Goal: Task Accomplishment & Management: Use online tool/utility

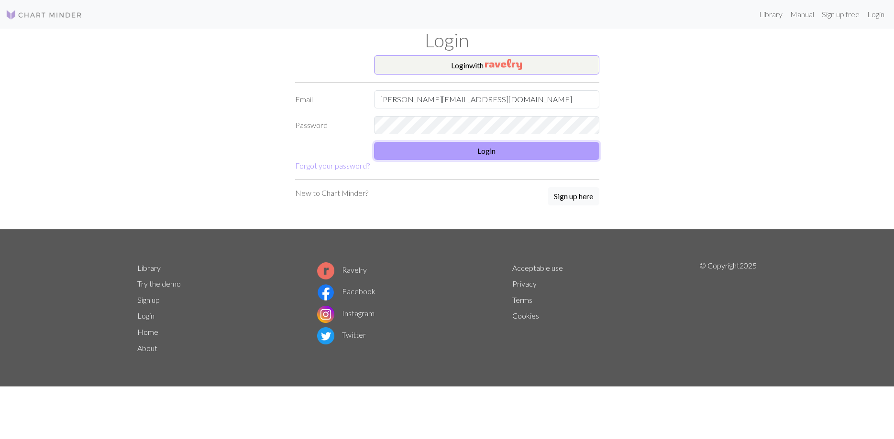
click at [510, 150] on button "Login" at bounding box center [486, 151] width 225 height 18
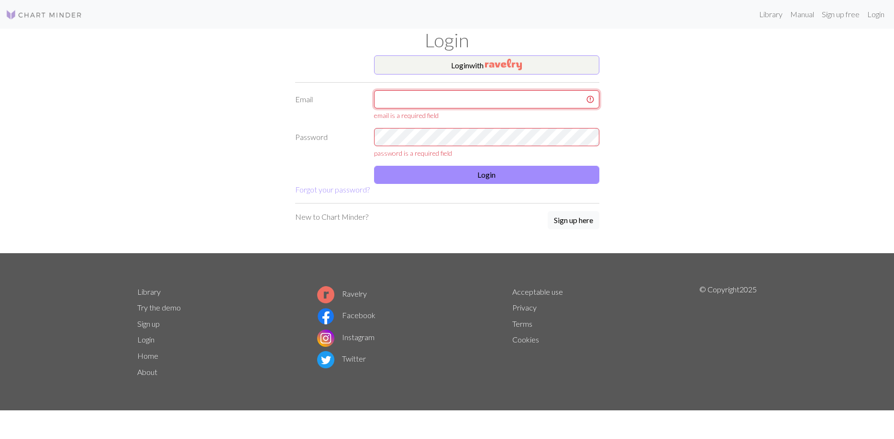
click at [494, 104] on input "text" at bounding box center [486, 99] width 225 height 18
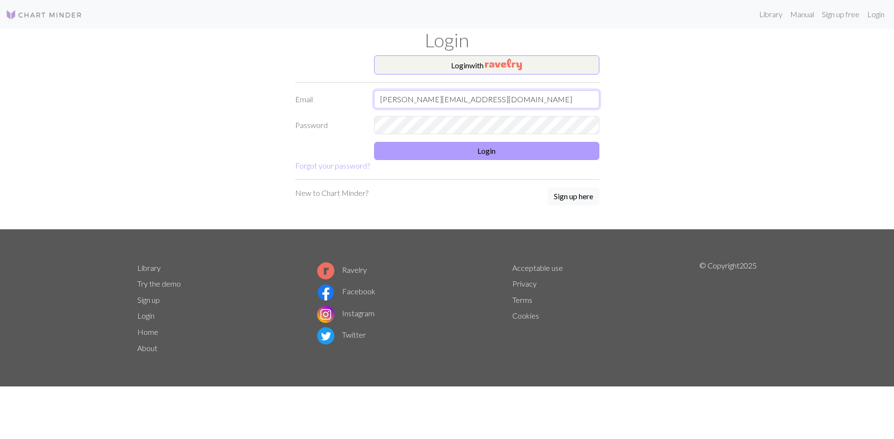
type input "[PERSON_NAME][EMAIL_ADDRESS][DOMAIN_NAME]"
click at [493, 154] on button "Login" at bounding box center [486, 151] width 225 height 18
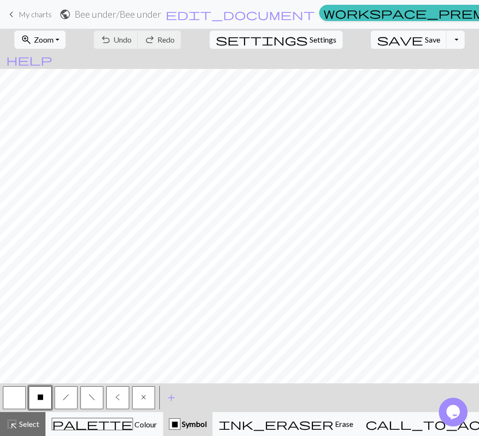
scroll to position [122, 119]
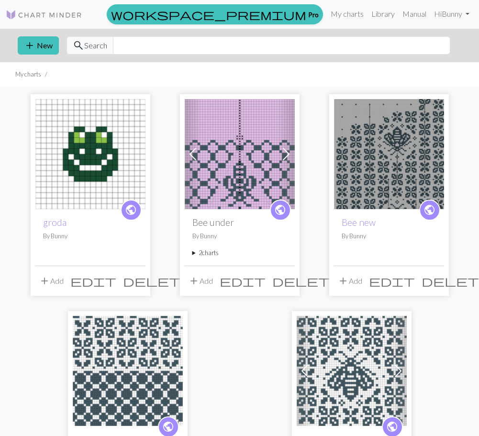
click at [386, 185] on img at bounding box center [389, 154] width 110 height 110
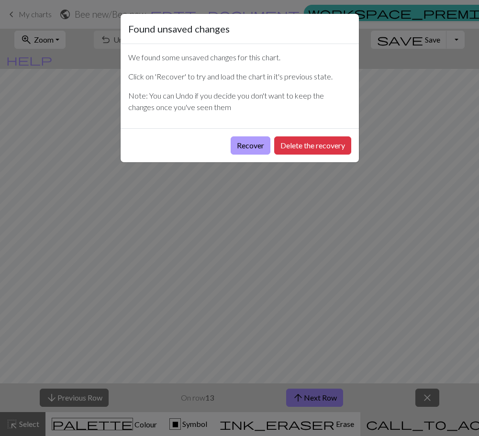
click at [249, 145] on button "Recover" at bounding box center [251, 145] width 40 height 18
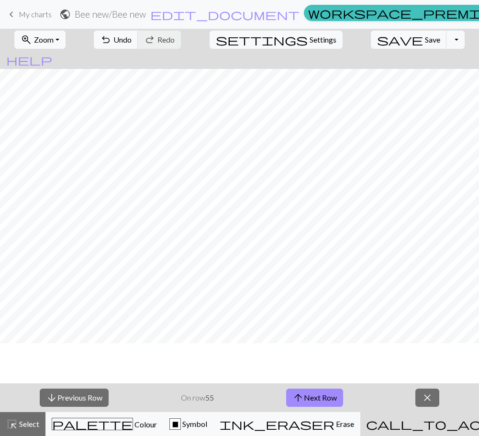
scroll to position [655, 412]
click at [321, 398] on button "arrow_upward Next Row" at bounding box center [314, 397] width 57 height 18
